Goal: Find specific page/section

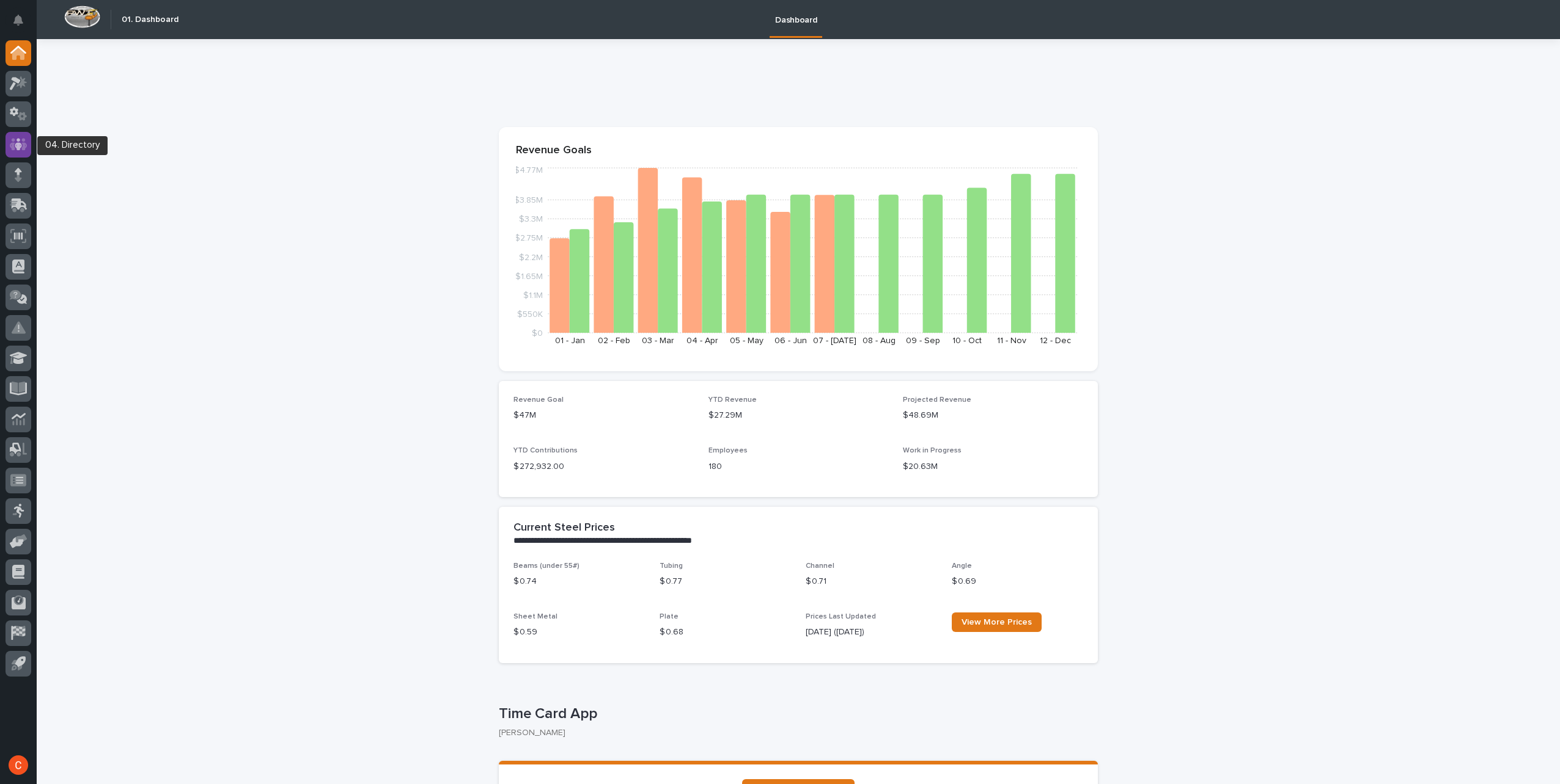
click at [10, 147] on icon at bounding box center [19, 144] width 18 height 14
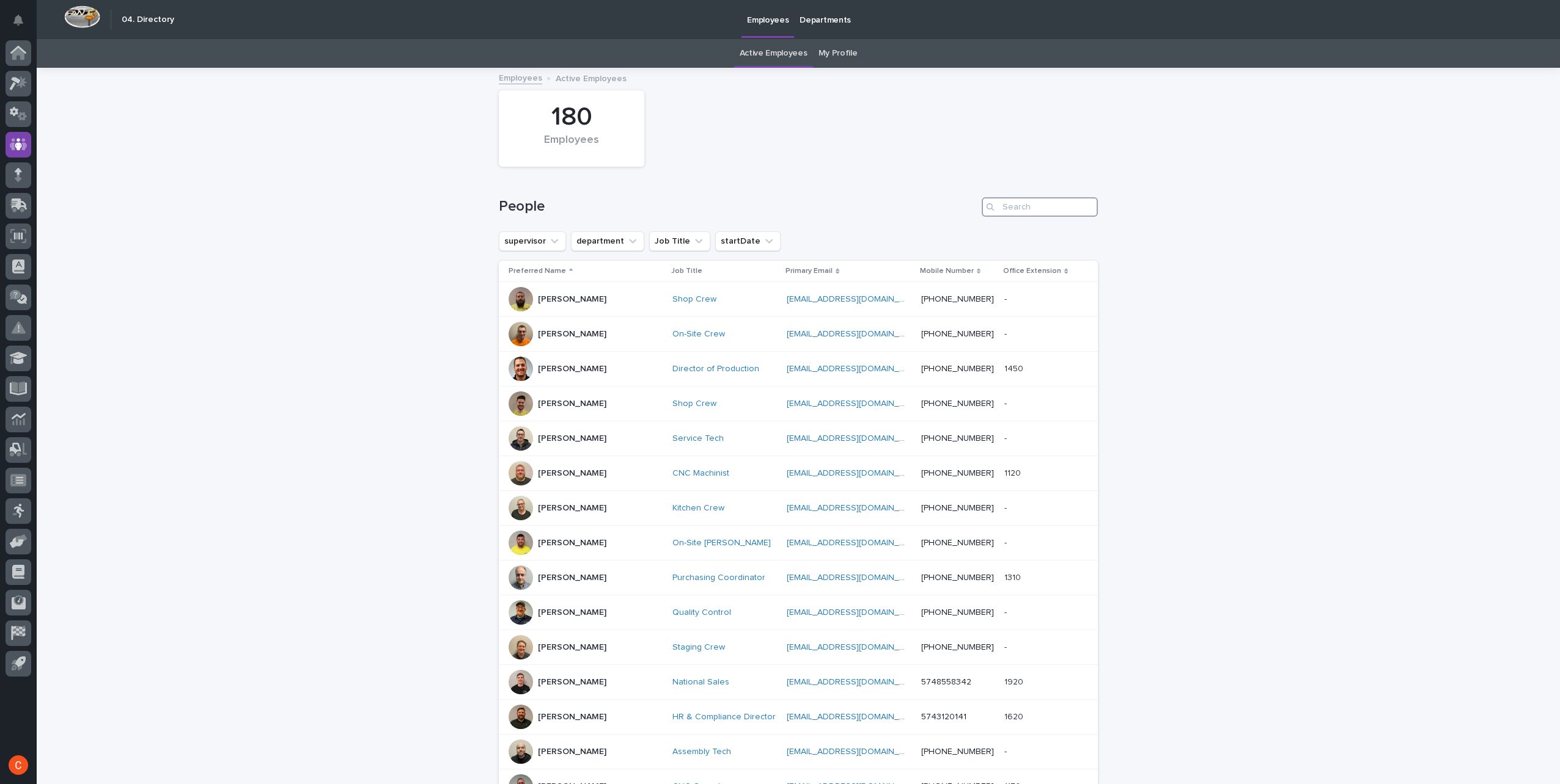
click at [1067, 208] on input "Search" at bounding box center [1040, 207] width 116 height 19
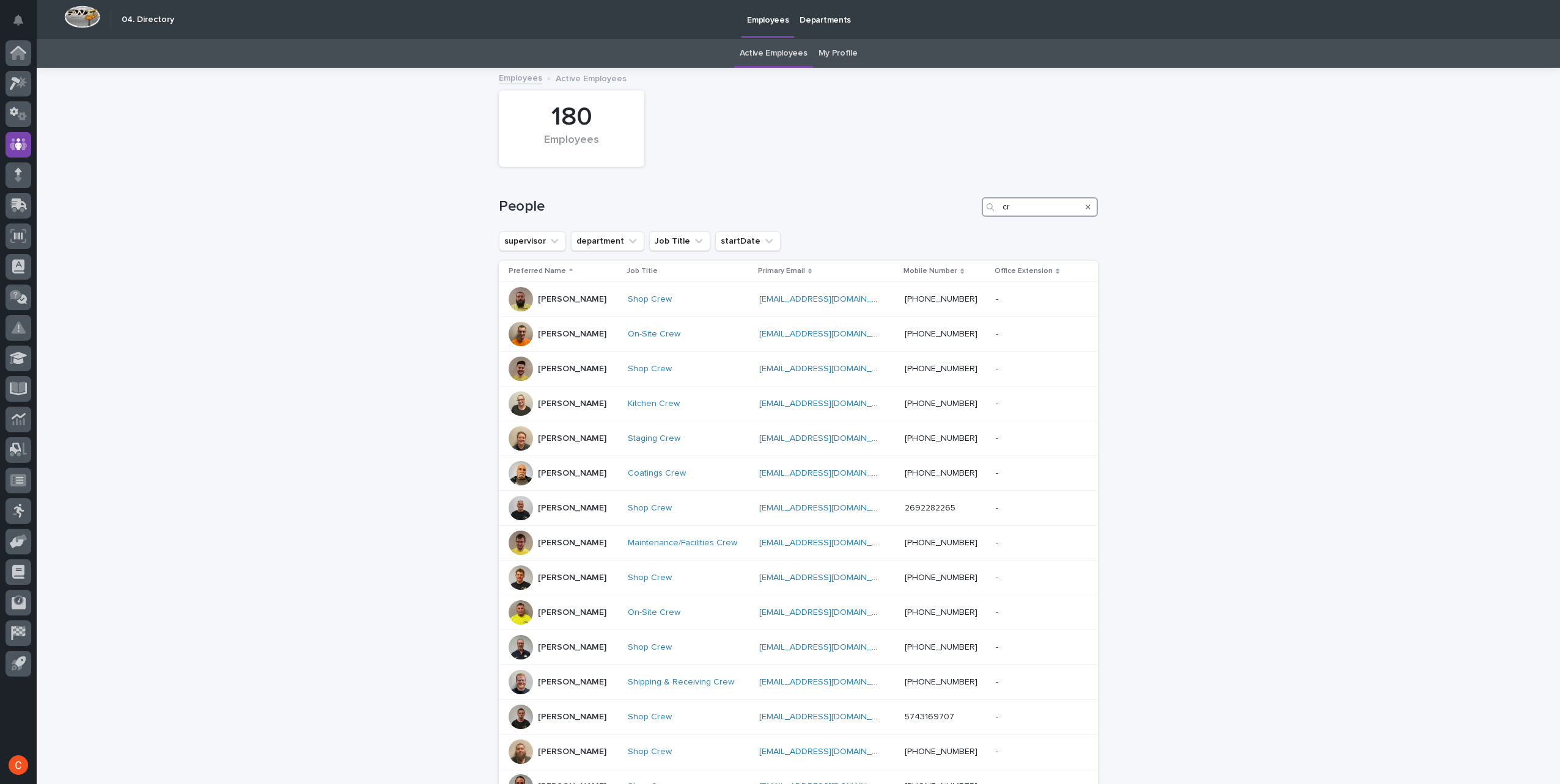
type input "c"
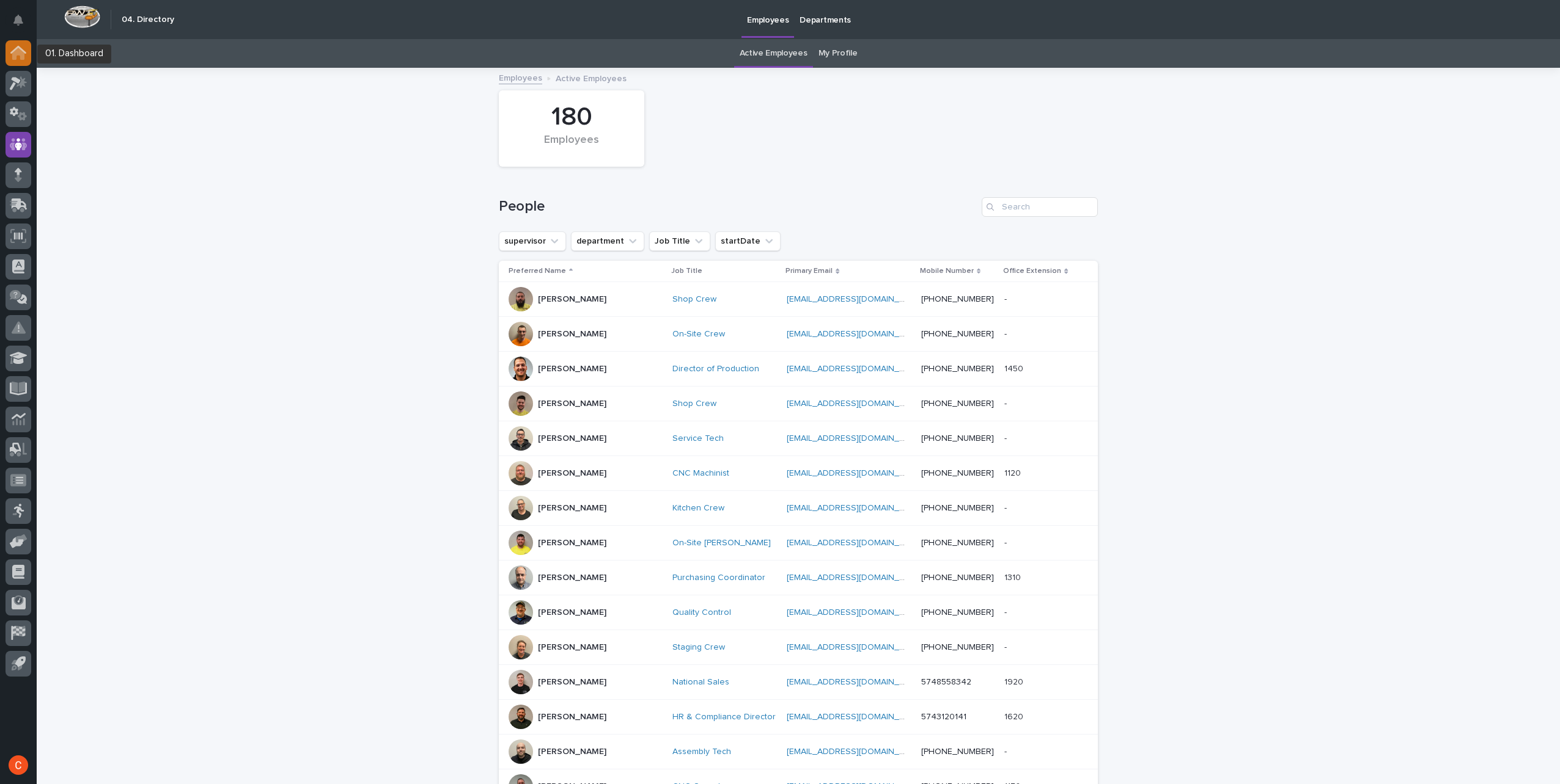
click at [21, 54] on icon at bounding box center [19, 54] width 12 height 12
